Goal: Navigation & Orientation: Understand site structure

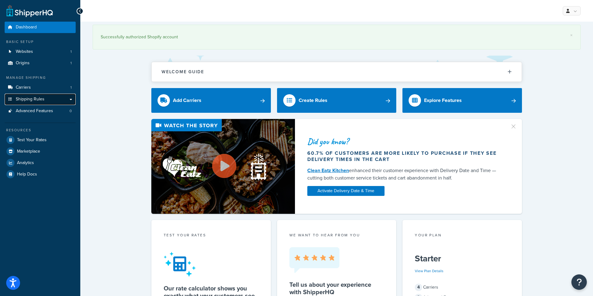
scroll to position [1, 0]
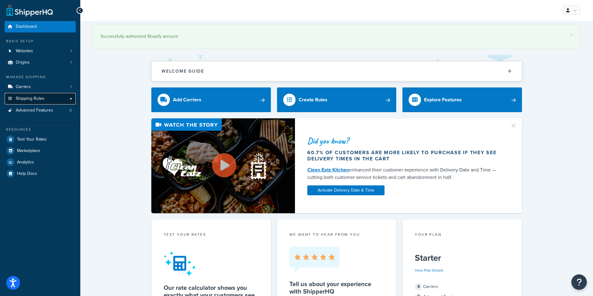
click at [53, 99] on link "Shipping Rules" at bounding box center [40, 98] width 71 height 11
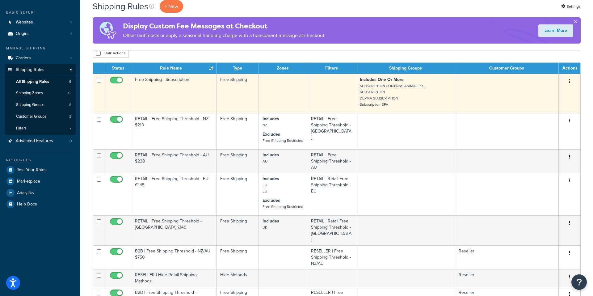
scroll to position [32, 0]
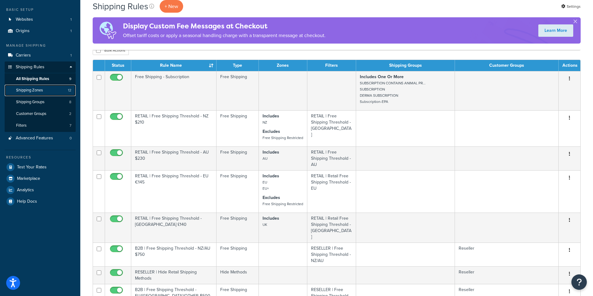
click at [60, 90] on link "Shipping Zones 12" at bounding box center [40, 90] width 71 height 11
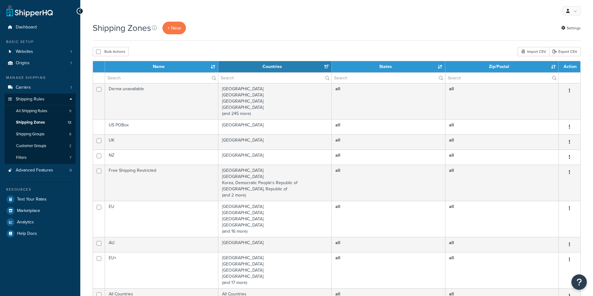
select select "15"
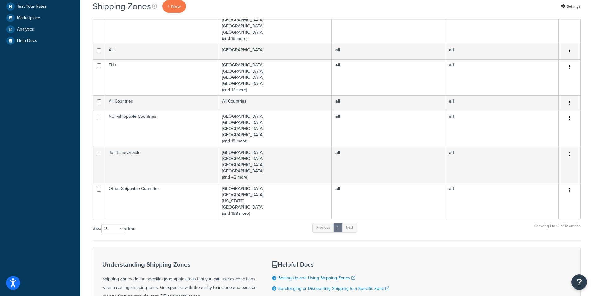
scroll to position [194, 0]
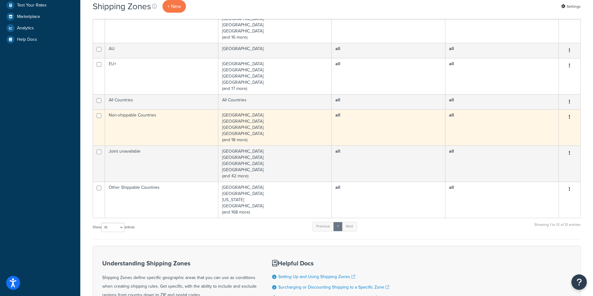
click at [236, 140] on td "Albania Argentina Belarus Brazil (and 18 more)" at bounding box center [274, 127] width 113 height 36
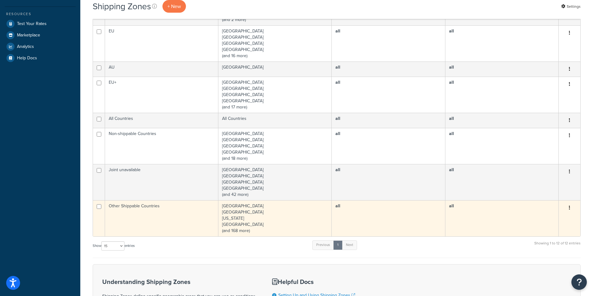
scroll to position [176, 0]
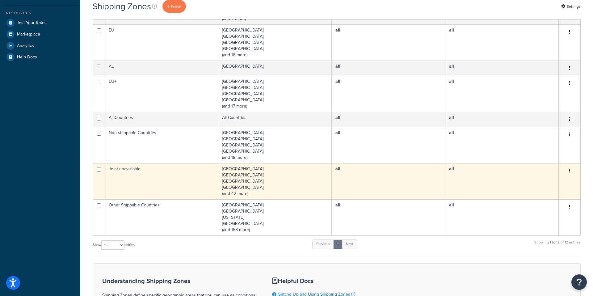
click at [241, 196] on td "Albania Andorra Austria Belgium (and 42 more)" at bounding box center [274, 181] width 113 height 36
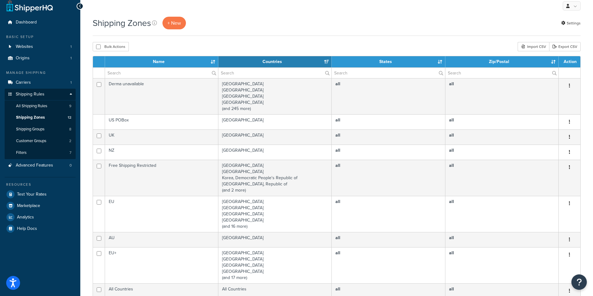
scroll to position [4, 0]
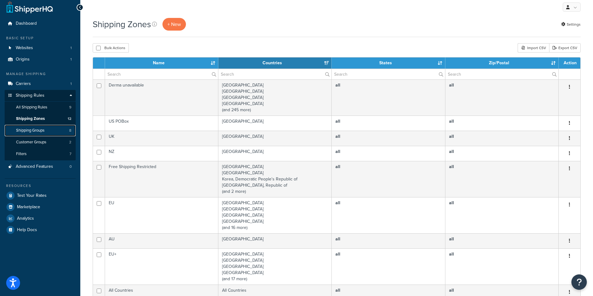
click at [50, 132] on link "Shipping Groups 8" at bounding box center [40, 130] width 71 height 11
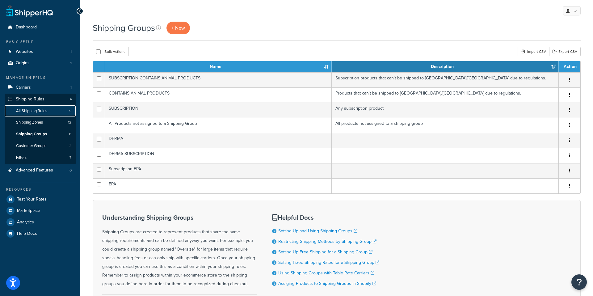
click at [42, 108] on span "All Shipping Rules" at bounding box center [31, 110] width 31 height 5
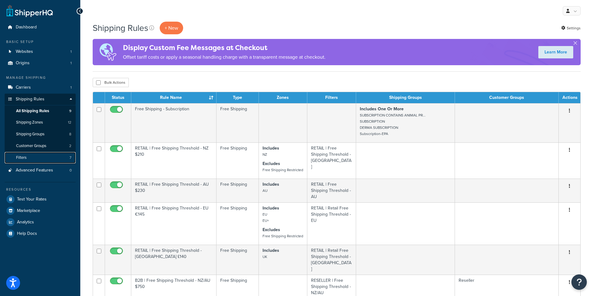
click at [32, 159] on link "Filters 7" at bounding box center [40, 157] width 71 height 11
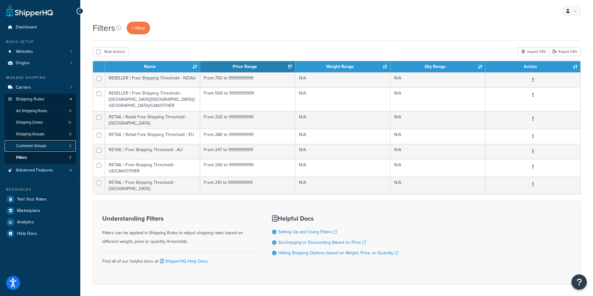
click at [34, 148] on span "Customer Groups" at bounding box center [31, 145] width 30 height 5
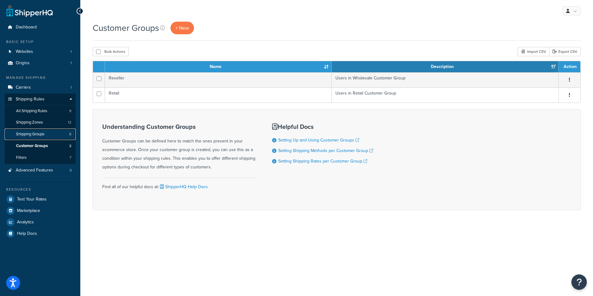
click at [35, 140] on link "Shipping Groups 8" at bounding box center [40, 133] width 71 height 11
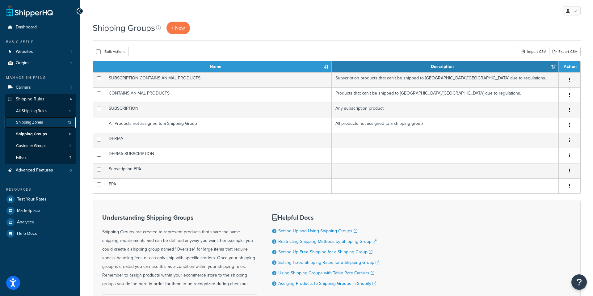
click at [31, 124] on span "Shipping Zones" at bounding box center [29, 122] width 27 height 5
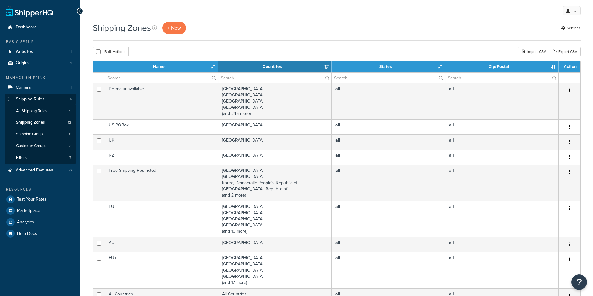
select select "15"
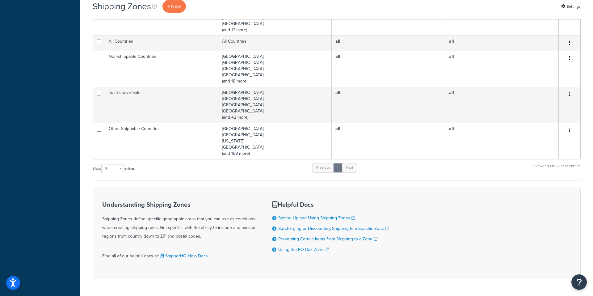
scroll to position [273, 0]
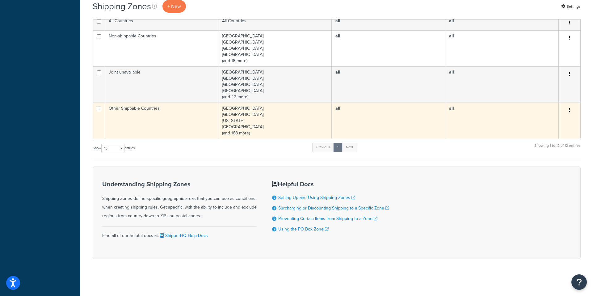
click at [571, 112] on button "button" at bounding box center [569, 110] width 9 height 10
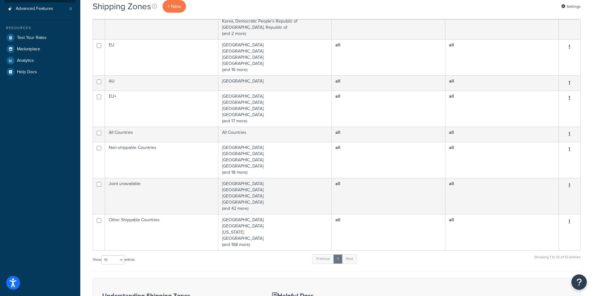
scroll to position [0, 0]
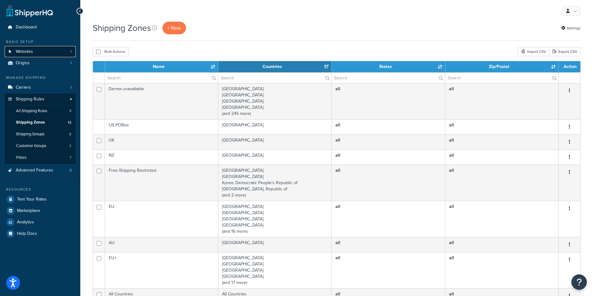
click at [24, 55] on link "Websites 1" at bounding box center [40, 51] width 71 height 11
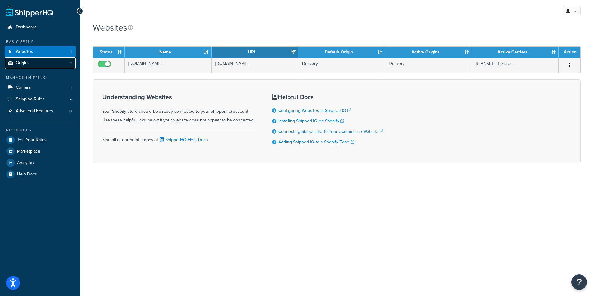
click at [22, 61] on span "Origins" at bounding box center [23, 63] width 14 height 5
